Goal: Task Accomplishment & Management: Manage account settings

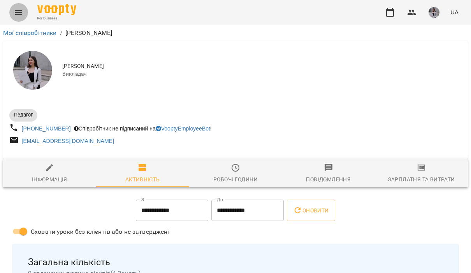
click at [21, 12] on icon "Menu" at bounding box center [18, 12] width 9 height 9
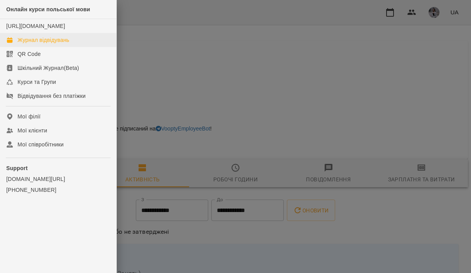
click at [38, 44] on div "Журнал відвідувань" at bounding box center [43, 40] width 52 height 8
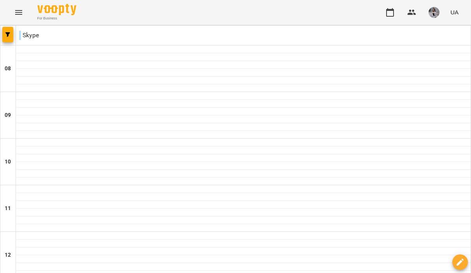
type input "**********"
click at [71, 25] on div at bounding box center [235, 25] width 471 height 0
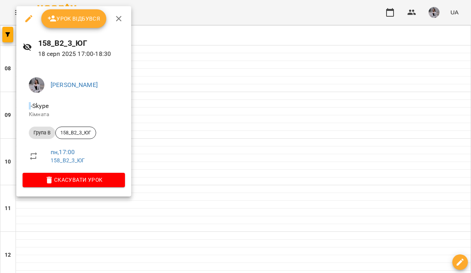
click at [82, 19] on span "Урок відбувся" at bounding box center [73, 18] width 53 height 9
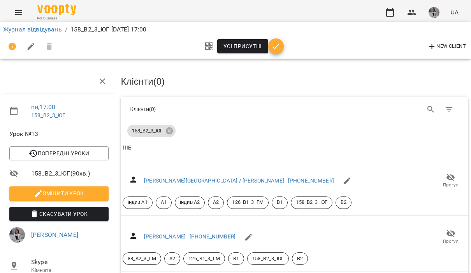
click at [277, 52] on button "button" at bounding box center [276, 46] width 16 height 16
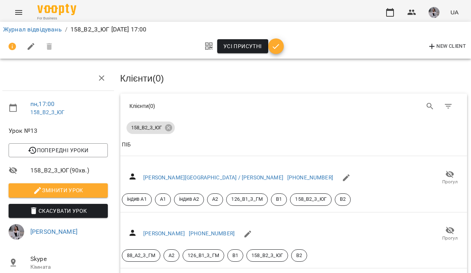
scroll to position [140, 1]
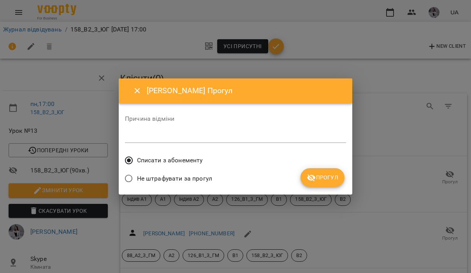
click at [331, 175] on span "Прогул" at bounding box center [321, 177] width 31 height 9
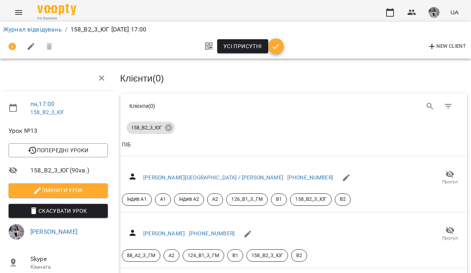
scroll to position [203, 1]
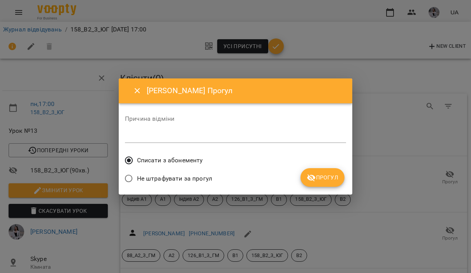
click at [327, 181] on span "Прогул" at bounding box center [321, 177] width 31 height 9
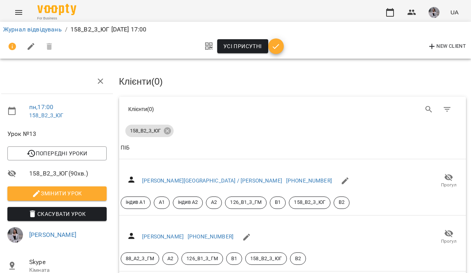
scroll to position [0, 2]
